Goal: Find specific page/section: Find specific page/section

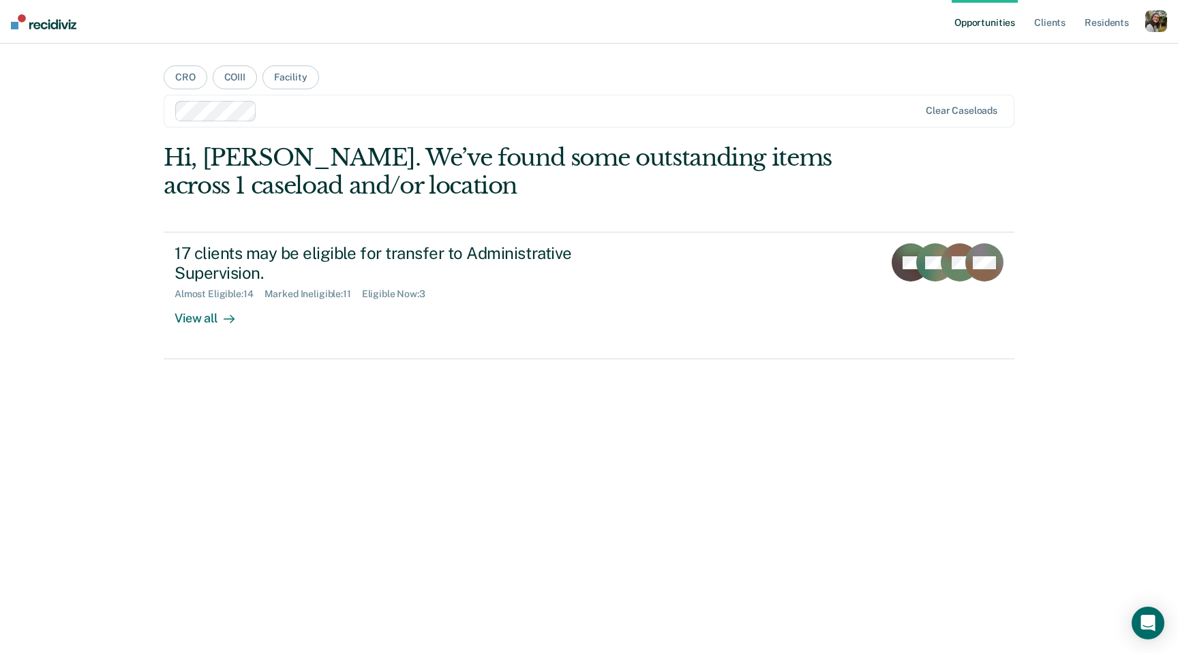
click at [1165, 27] on div "button" at bounding box center [1157, 21] width 22 height 22
click at [1069, 57] on link "Profile" at bounding box center [1102, 56] width 110 height 12
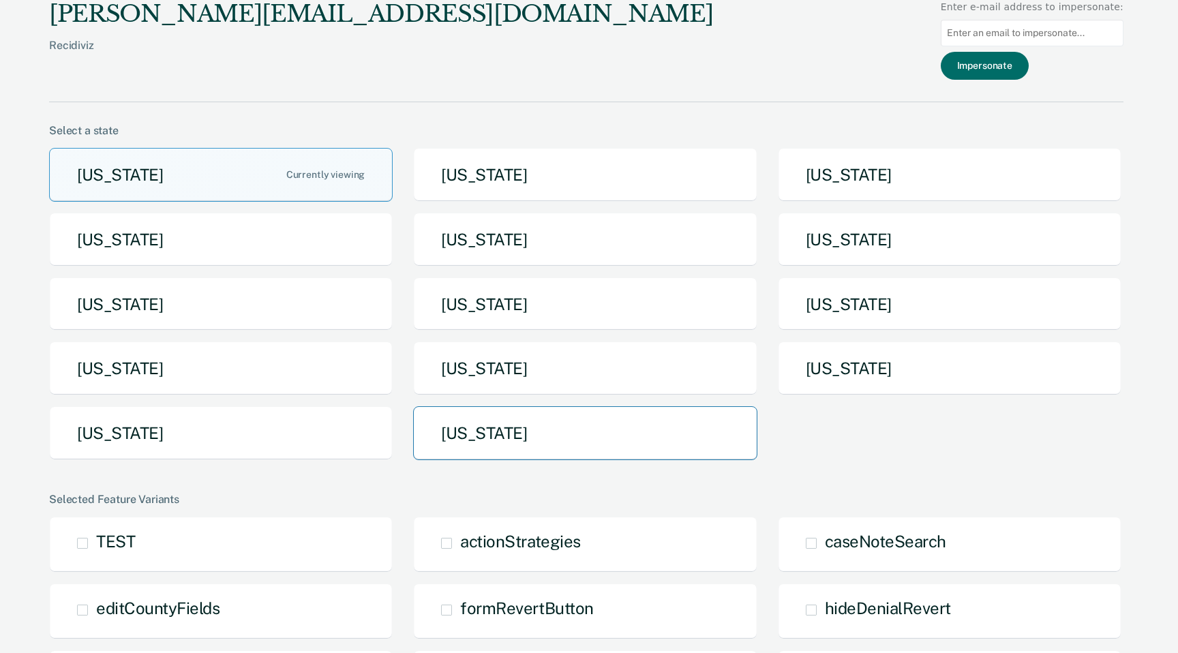
click at [533, 457] on button "[US_STATE]" at bounding box center [585, 433] width 344 height 54
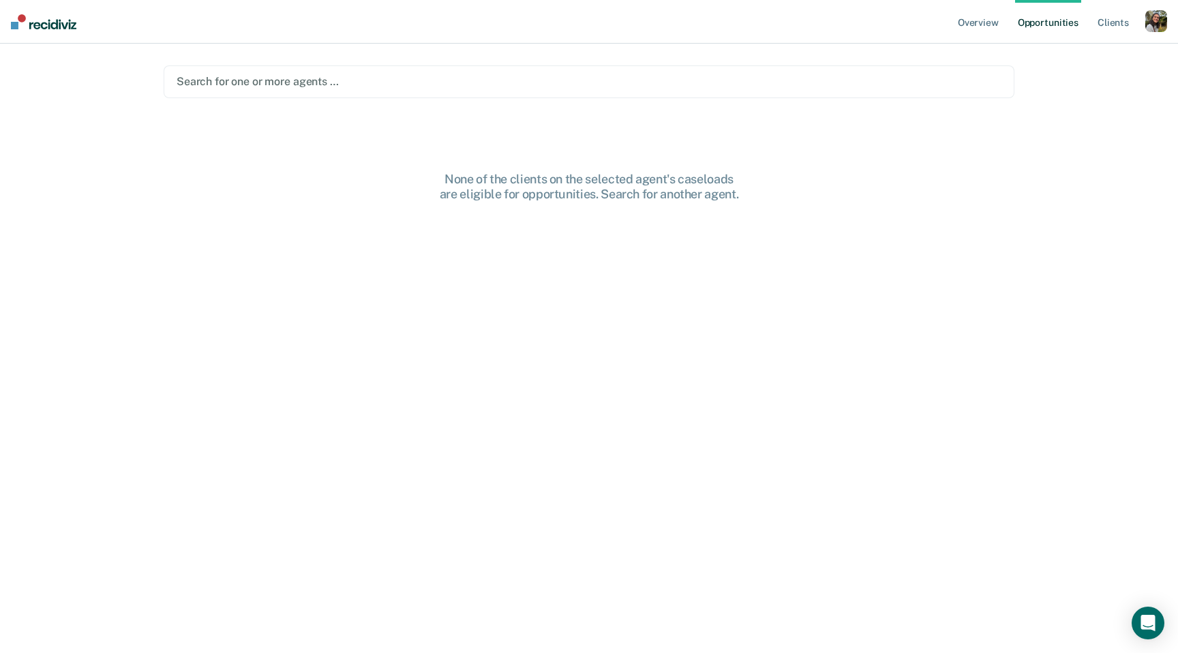
click at [469, 79] on div at bounding box center [589, 82] width 825 height 16
click at [504, 74] on div at bounding box center [589, 82] width 825 height 16
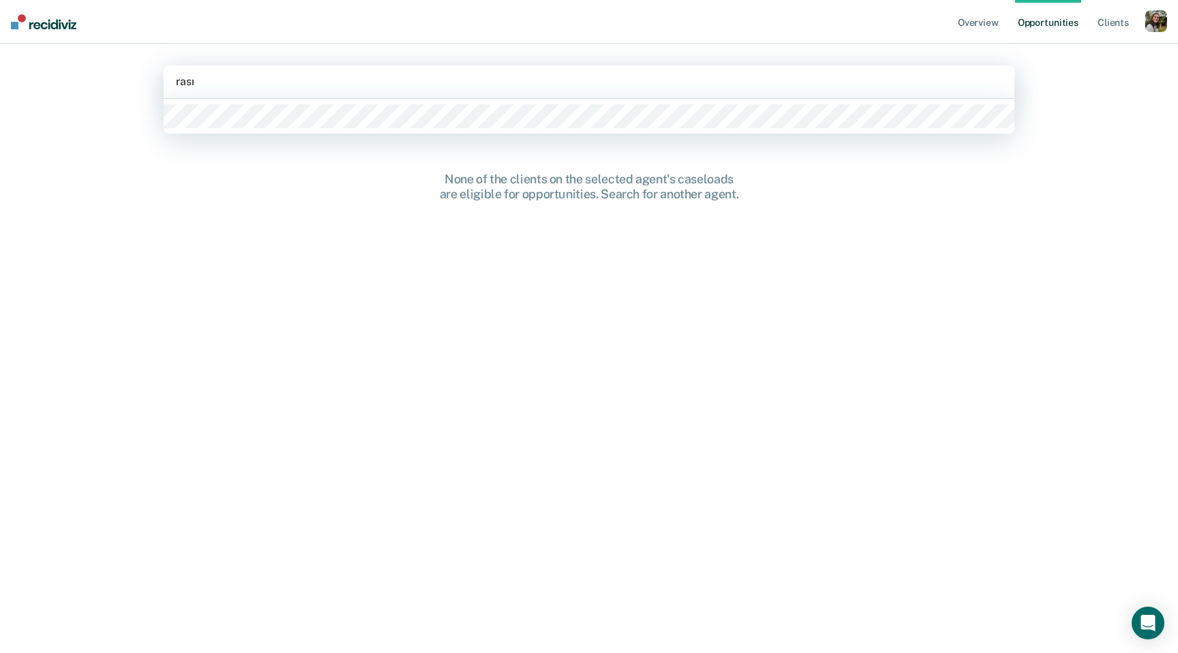
type input "rasmu"
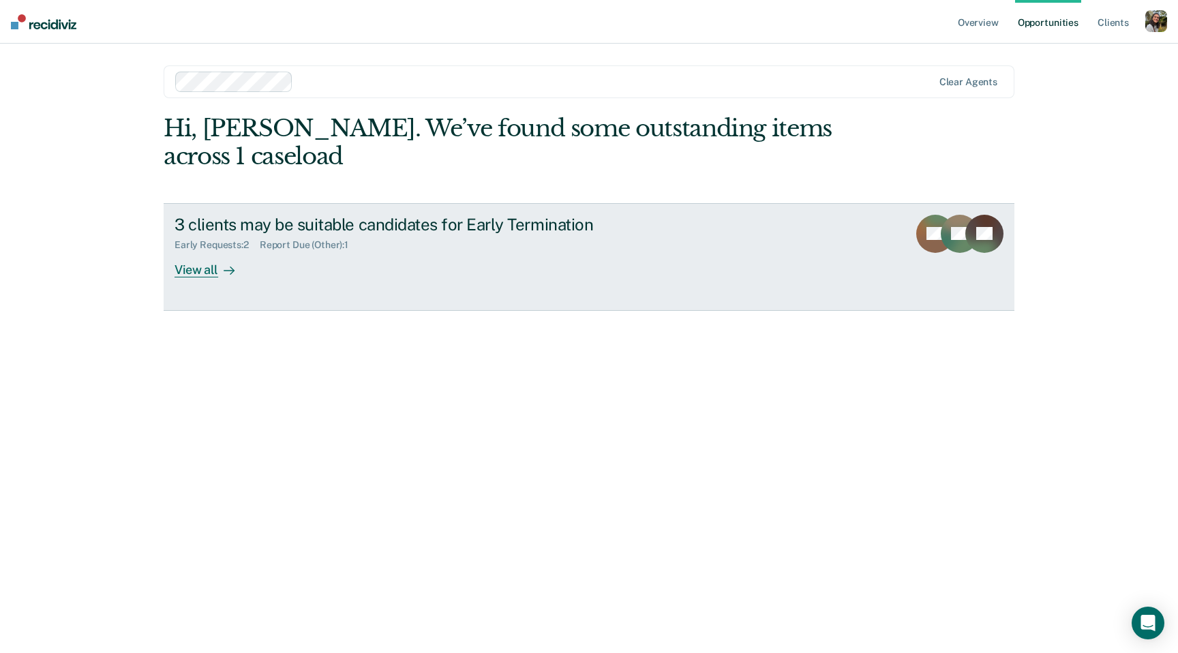
click at [556, 223] on div "3 clients may be suitable candidates for Early Termination" at bounding box center [414, 225] width 479 height 20
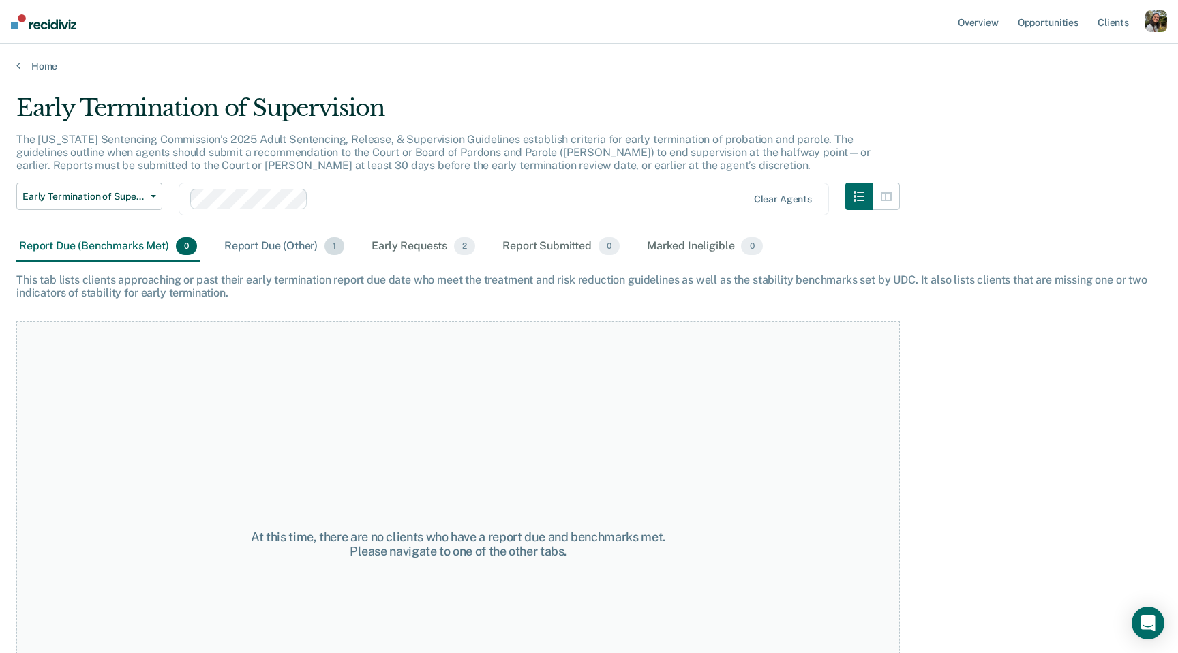
click at [321, 253] on div "Report Due (Other) 1" at bounding box center [284, 247] width 125 height 30
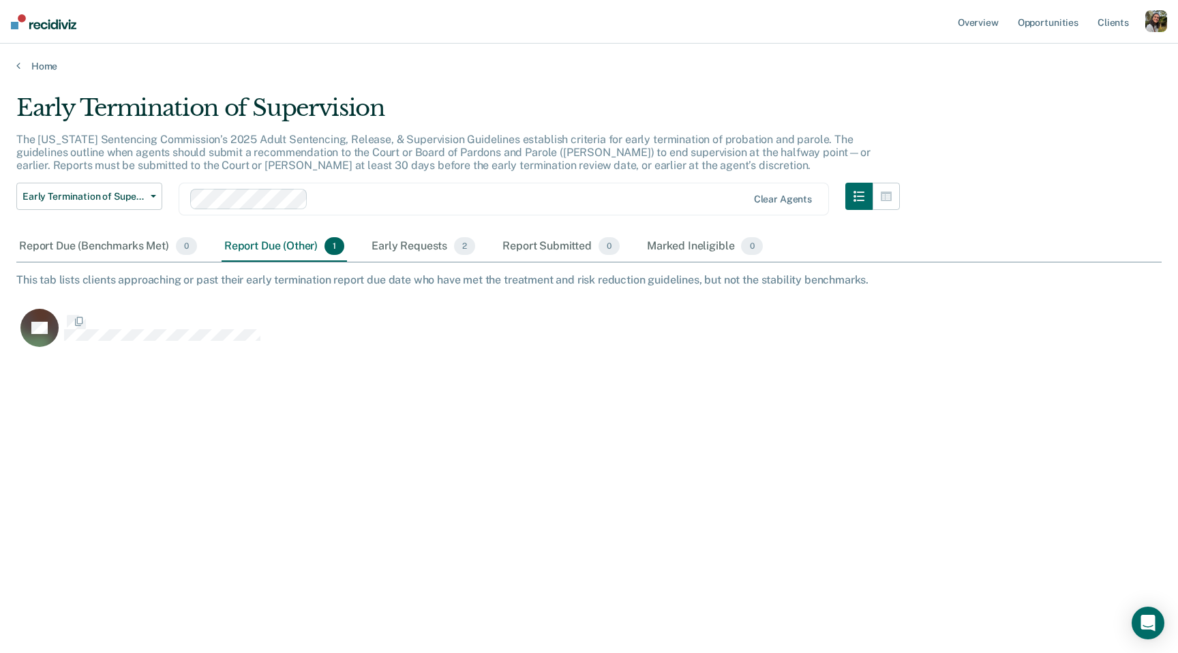
scroll to position [457, 1146]
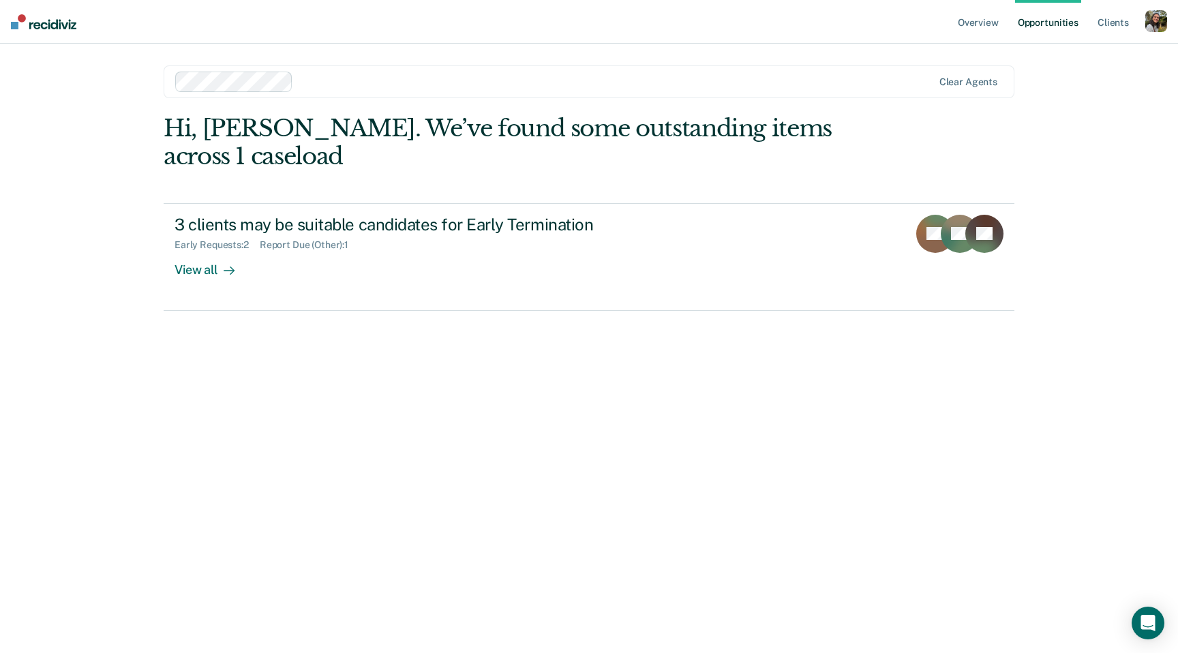
click at [715, 539] on div "Hi, [PERSON_NAME]. We’ve found some outstanding items across 1 caseload 3 clien…" at bounding box center [589, 365] width 851 height 501
